Goal: Check status: Check status

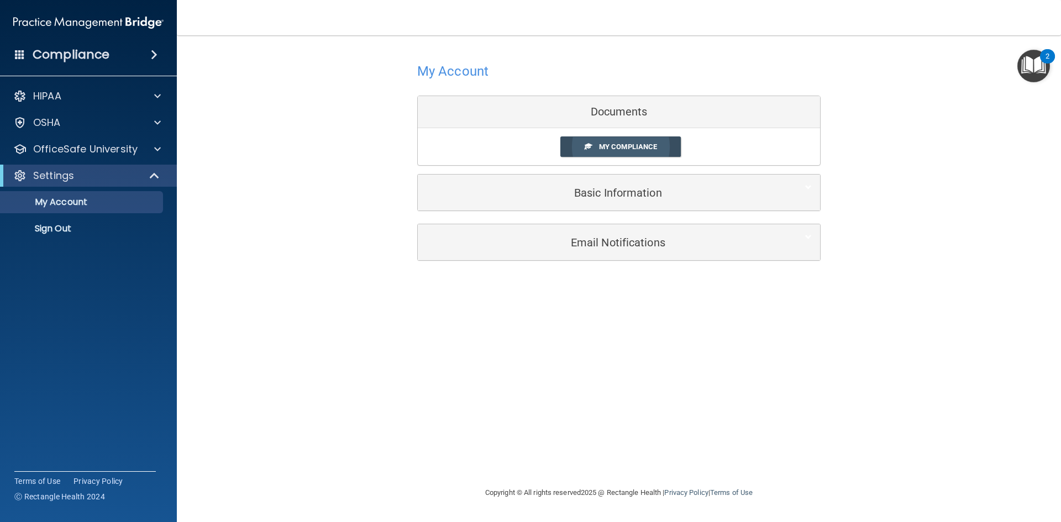
click at [605, 145] on span "My Compliance" at bounding box center [628, 147] width 58 height 8
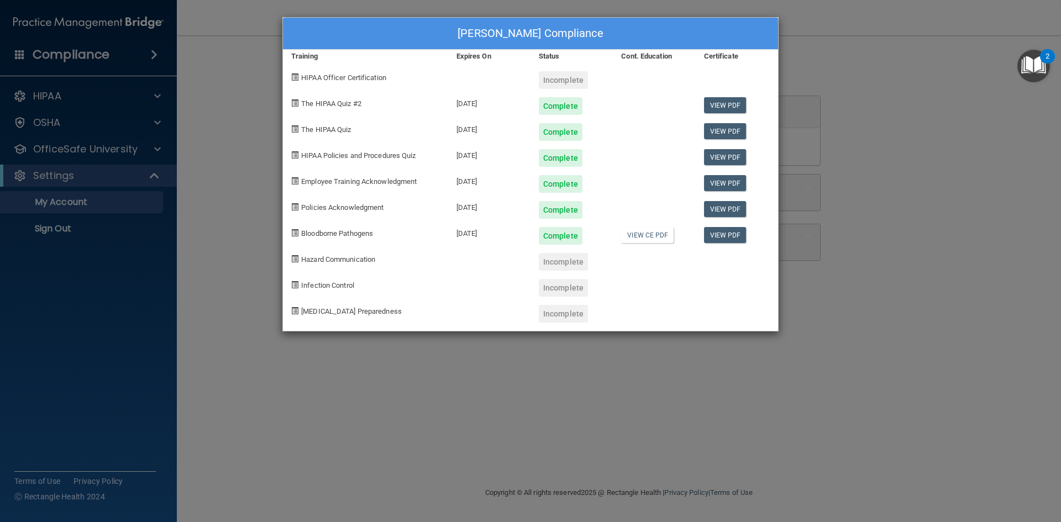
click at [296, 259] on span at bounding box center [294, 258] width 7 height 7
click at [909, 160] on div "[PERSON_NAME] Compliance Training Expires On Status Cont. Education Certificate…" at bounding box center [530, 261] width 1061 height 522
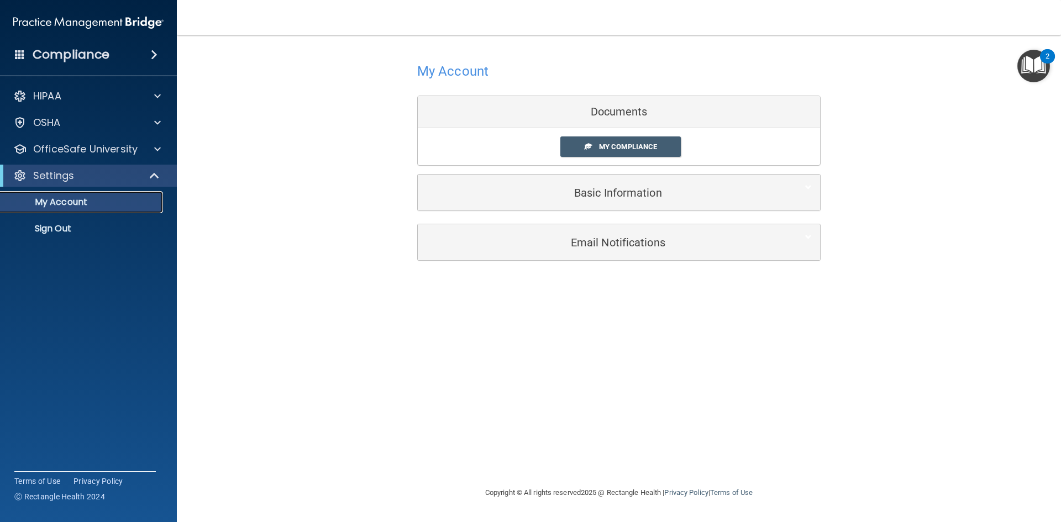
click at [46, 208] on link "My Account" at bounding box center [76, 202] width 174 height 22
click at [154, 172] on span at bounding box center [155, 175] width 9 height 13
click at [159, 173] on span at bounding box center [157, 175] width 7 height 13
click at [77, 201] on p "My Account" at bounding box center [82, 202] width 151 height 11
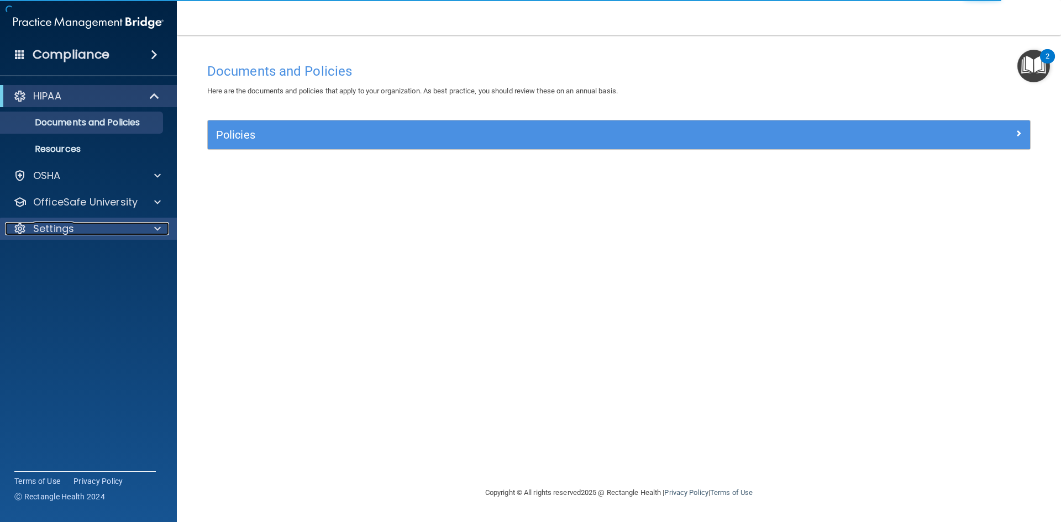
click at [55, 232] on p "Settings" at bounding box center [53, 228] width 41 height 13
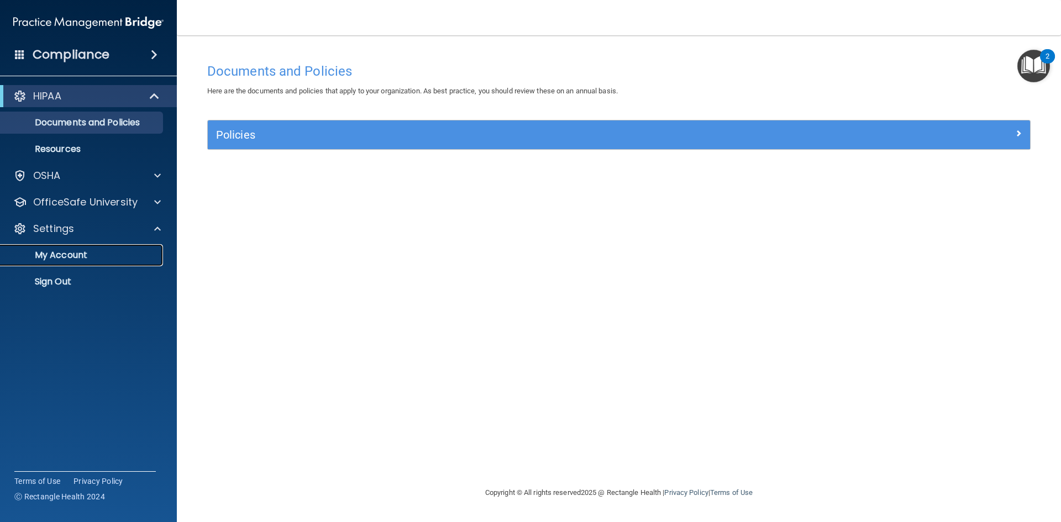
click at [64, 259] on p "My Account" at bounding box center [82, 255] width 151 height 11
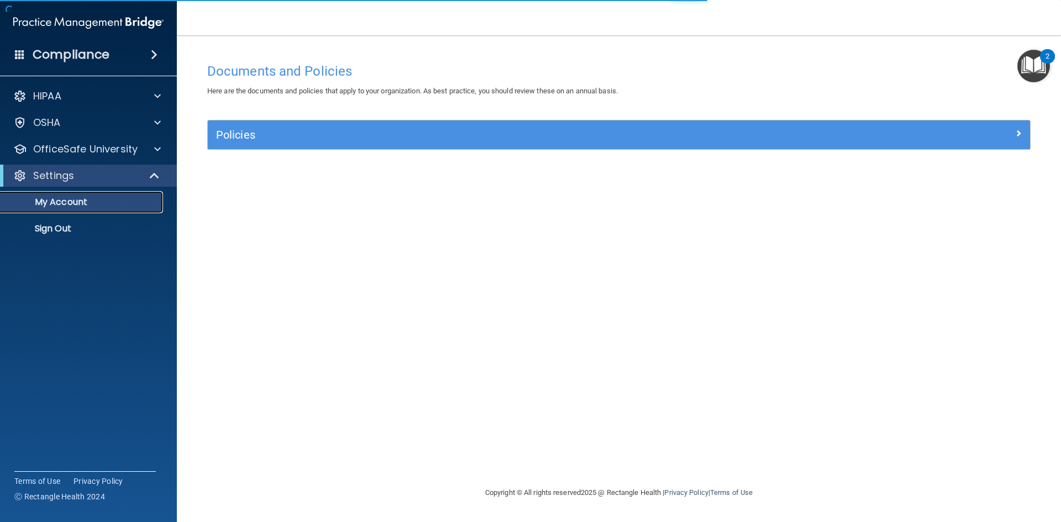
click at [65, 197] on p "My Account" at bounding box center [82, 202] width 151 height 11
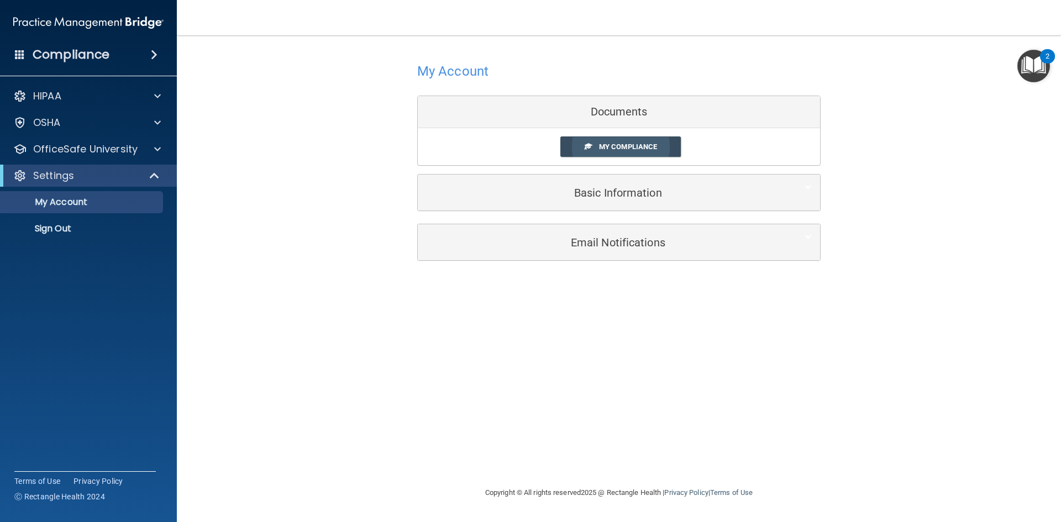
click at [609, 146] on span "My Compliance" at bounding box center [628, 147] width 58 height 8
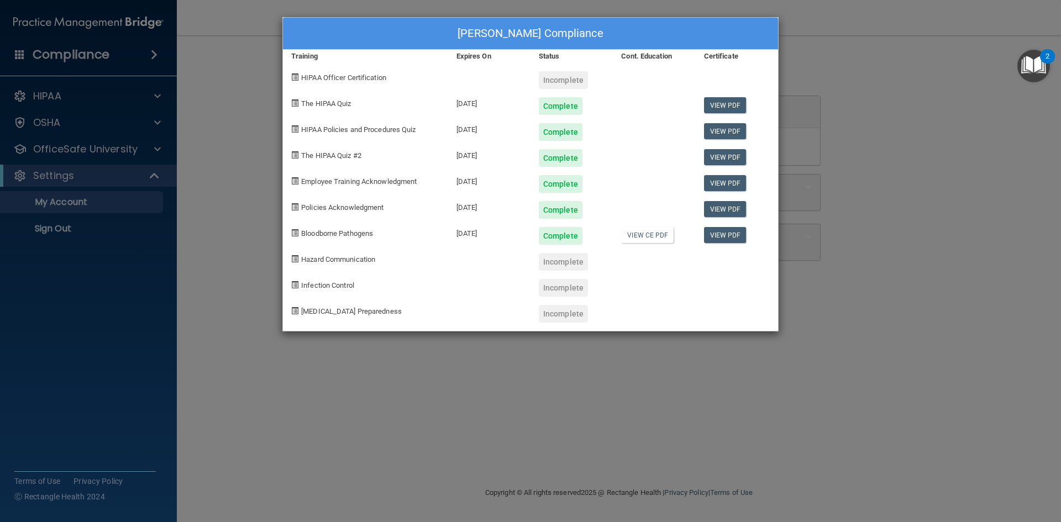
click at [565, 77] on div "Incomplete" at bounding box center [563, 80] width 49 height 18
click at [354, 80] on span "HIPAA Officer Certification" at bounding box center [343, 77] width 85 height 8
